Goal: Navigation & Orientation: Find specific page/section

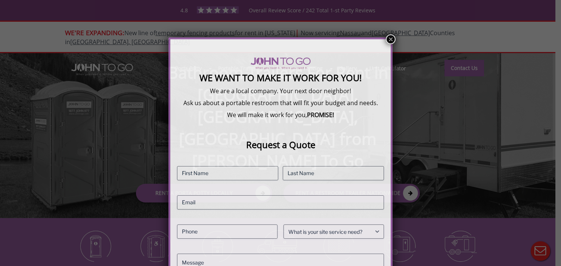
scroll to position [57, 0]
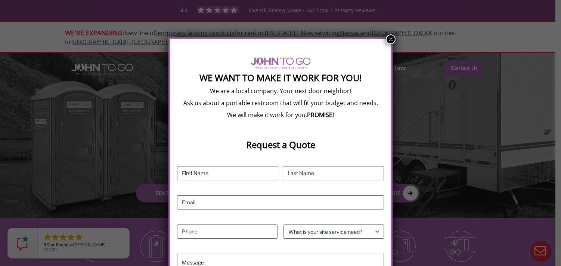
click at [392, 40] on button "×" at bounding box center [391, 39] width 10 height 10
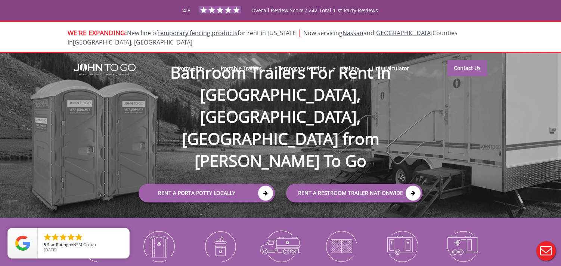
scroll to position [0, 0]
click at [377, 34] on div at bounding box center [280, 133] width 561 height 266
click at [385, 32] on link "Suffolk" at bounding box center [403, 33] width 58 height 8
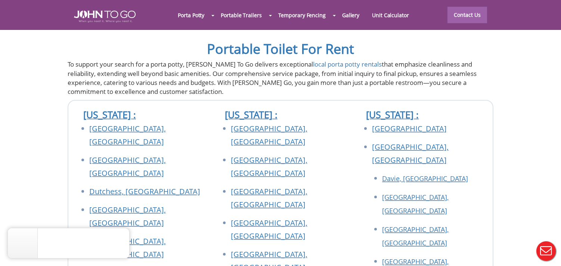
scroll to position [2599, 0]
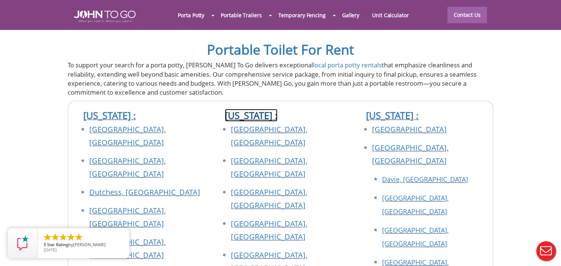
click at [257, 109] on link "[US_STATE] :" at bounding box center [251, 115] width 53 height 13
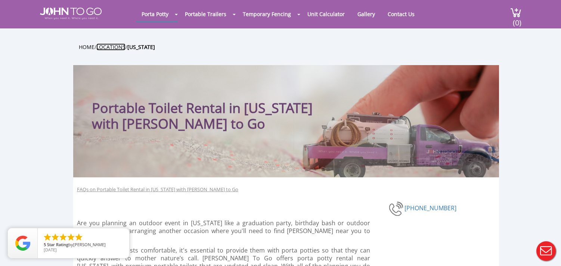
click at [126, 44] on link "Locations" at bounding box center [110, 46] width 29 height 7
